Goal: Task Accomplishment & Management: Manage account settings

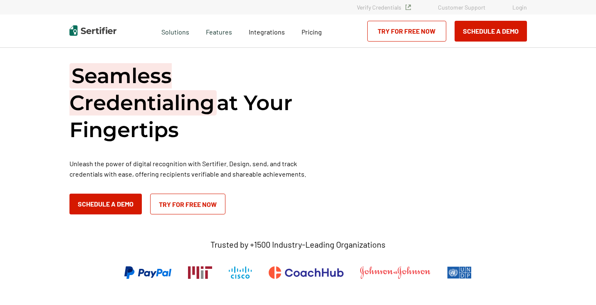
click at [517, 9] on link "Login" at bounding box center [520, 7] width 15 height 7
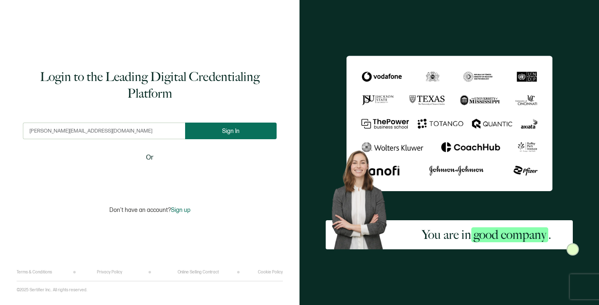
type input "[PERSON_NAME][EMAIL_ADDRESS][DOMAIN_NAME]"
click at [238, 129] on button "Sign In" at bounding box center [231, 131] width 92 height 17
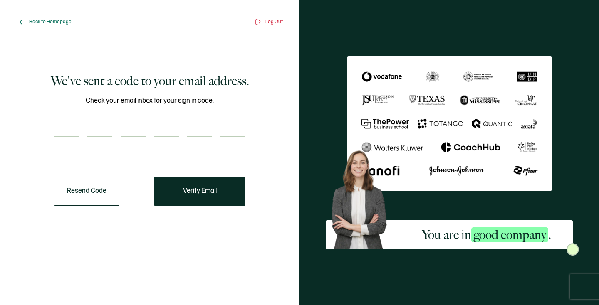
click at [60, 125] on input "number" at bounding box center [66, 129] width 25 height 17
type input "9"
type input "5"
type input "4"
type input "9"
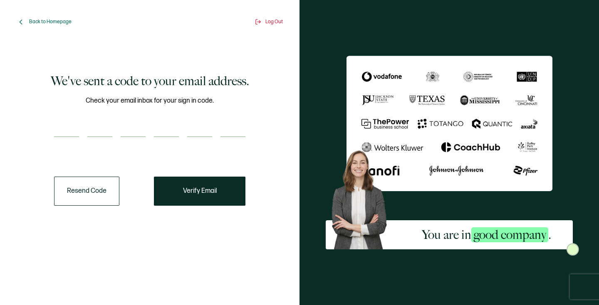
type input "6"
type input "8"
